Goal: Task Accomplishment & Management: Manage account settings

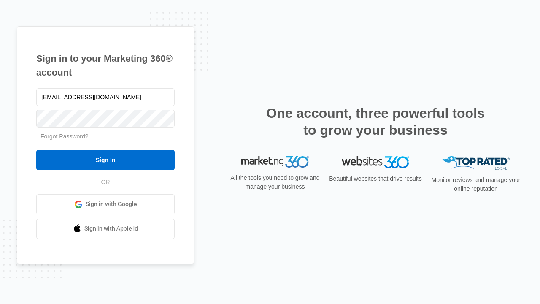
type input "[EMAIL_ADDRESS][DOMAIN_NAME]"
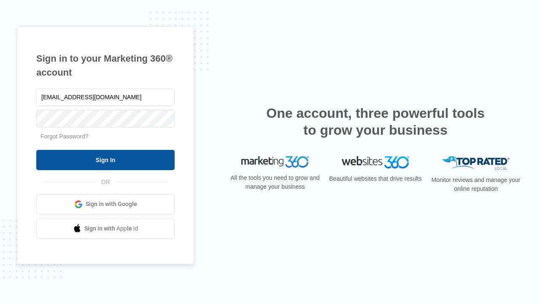
click at [106, 160] on input "Sign In" at bounding box center [105, 160] width 138 height 20
